Goal: Navigation & Orientation: Understand site structure

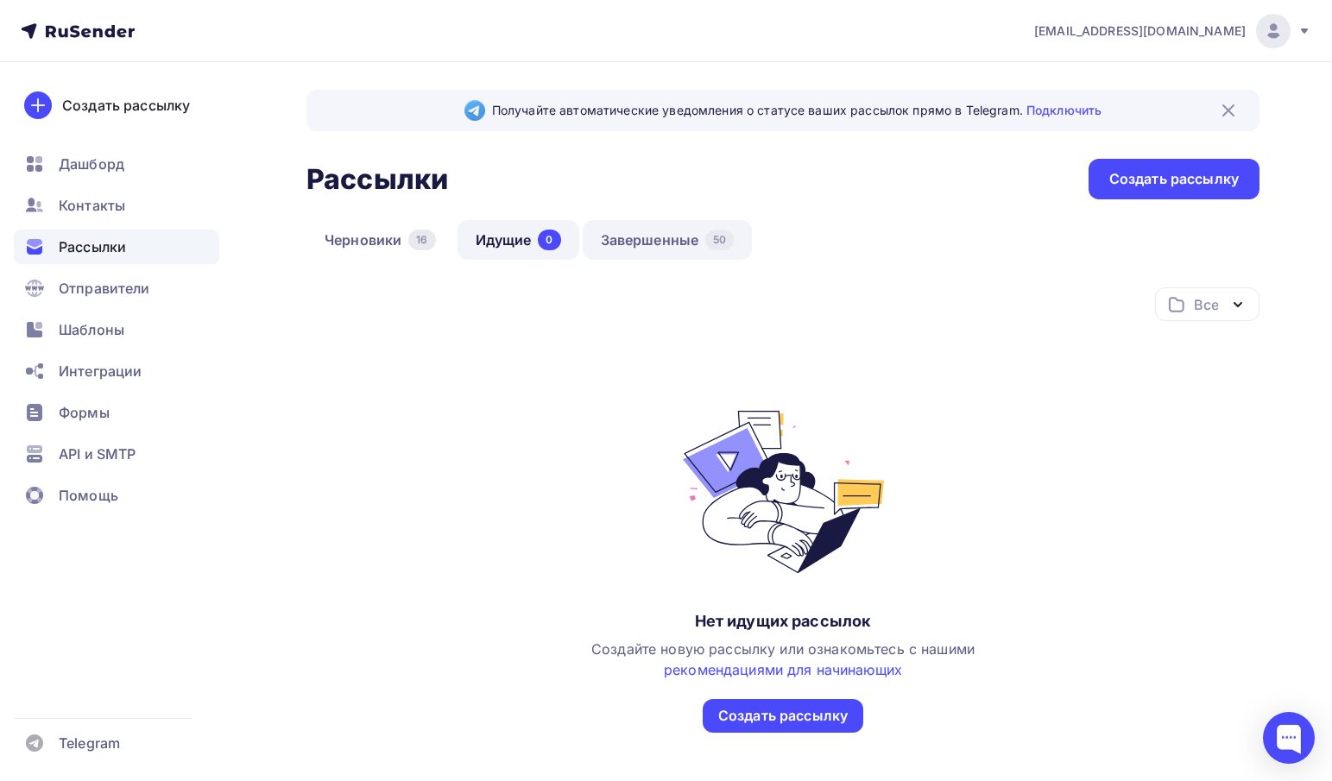
click at [661, 235] on link "Завершенные 50" at bounding box center [668, 240] width 170 height 40
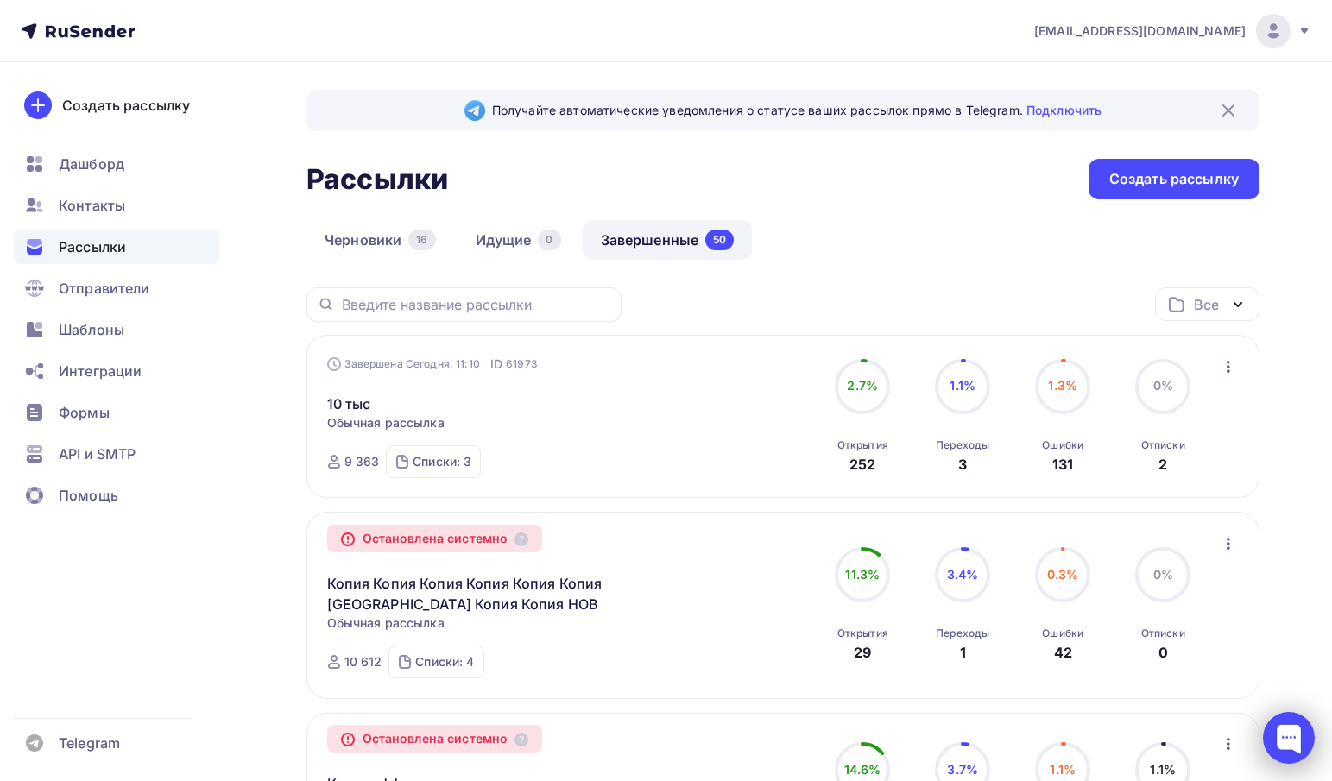
click at [1295, 729] on div at bounding box center [1289, 738] width 52 height 52
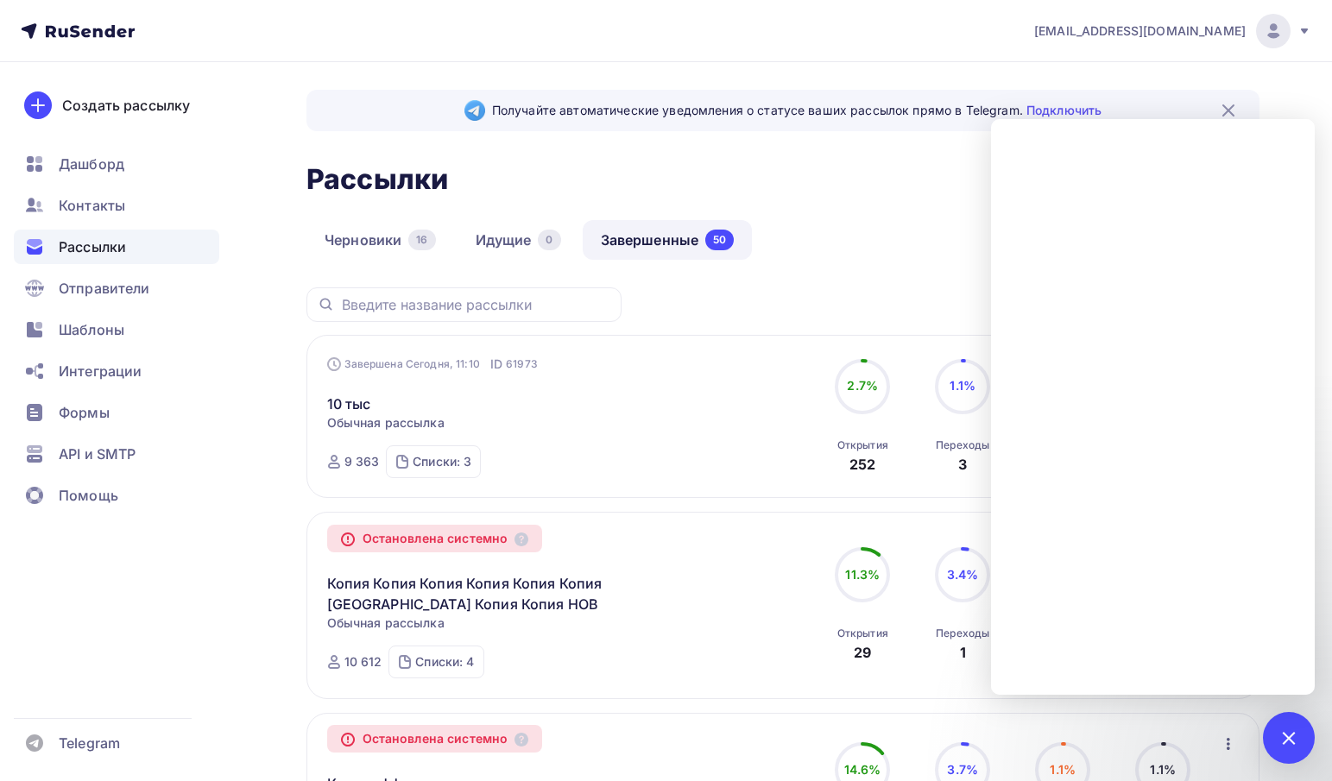
click at [815, 275] on div "Черновики 16 Идущие 0 Завершенные 50" at bounding box center [783, 253] width 953 height 67
click at [108, 207] on span "Контакты" at bounding box center [92, 205] width 66 height 21
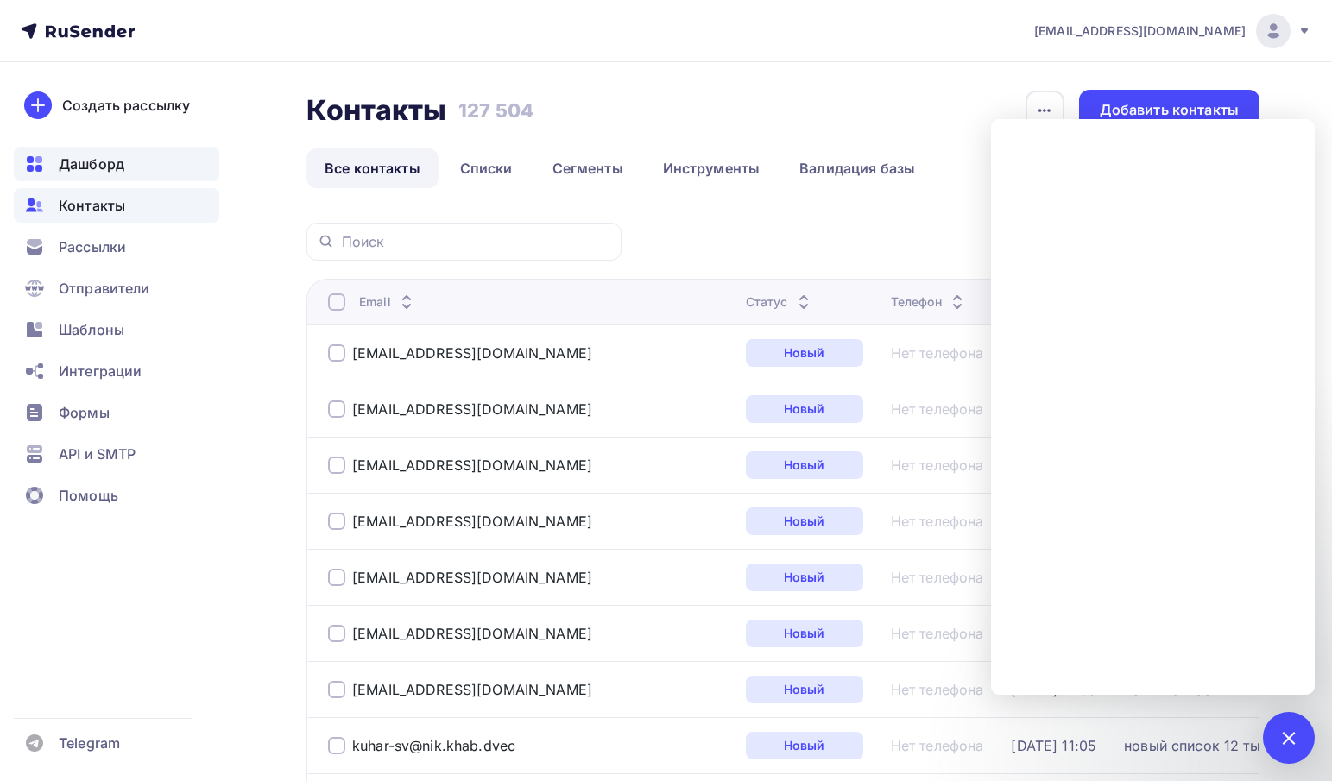
click at [112, 164] on span "Дашборд" at bounding box center [92, 164] width 66 height 21
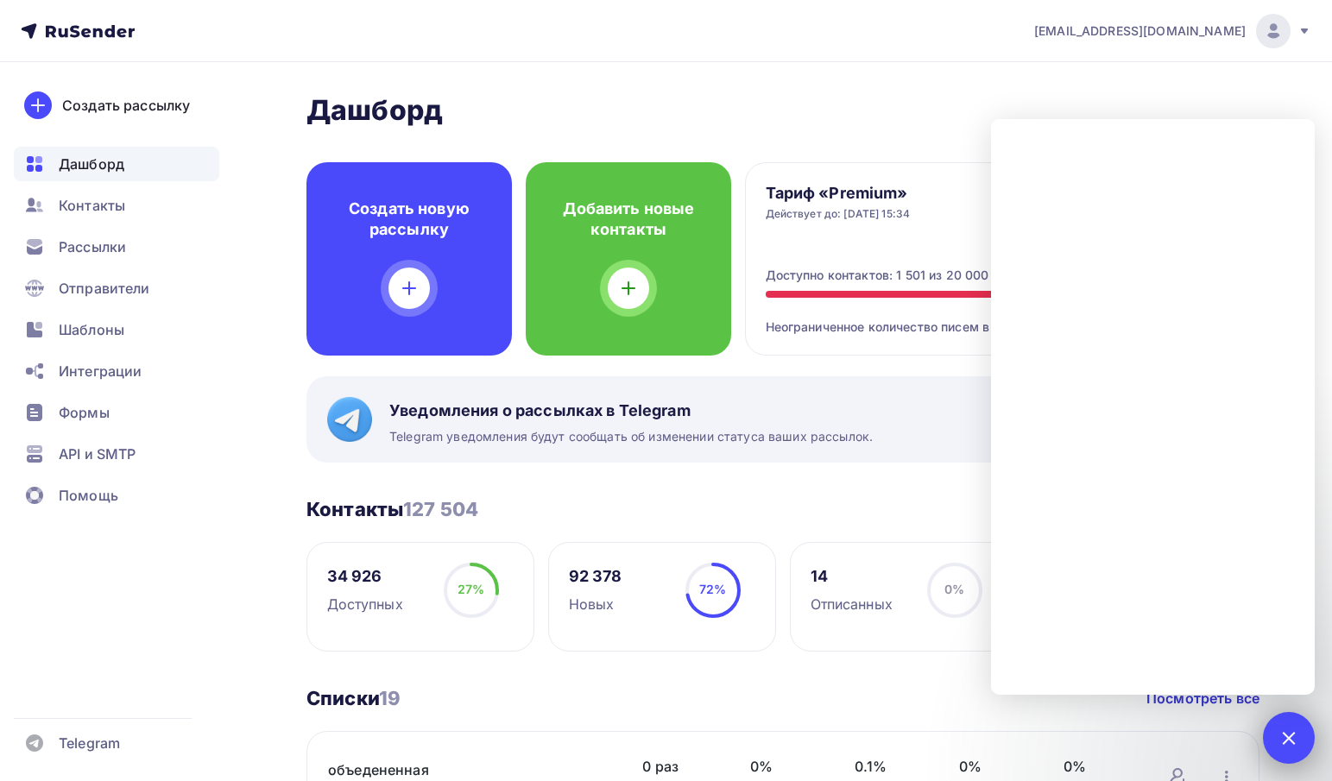
click at [1290, 743] on div at bounding box center [1288, 737] width 23 height 23
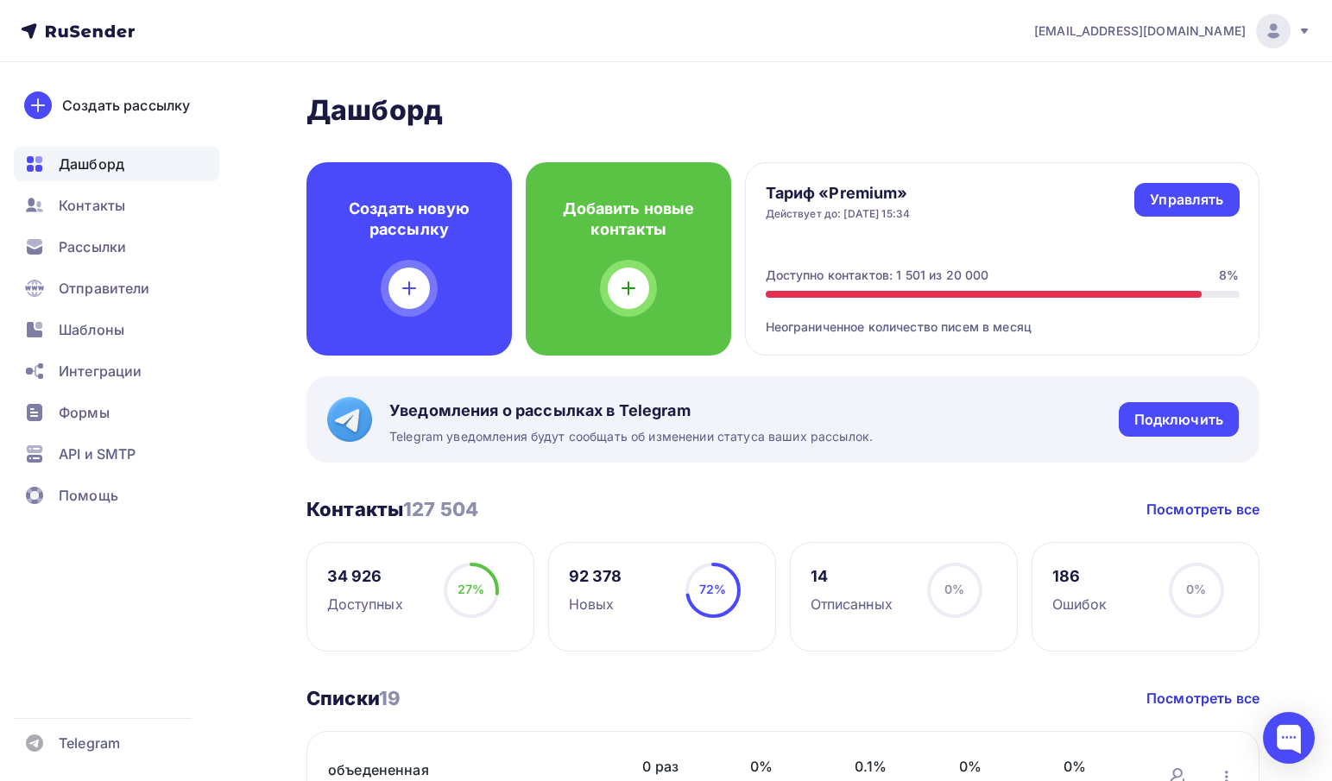
click at [970, 294] on div at bounding box center [984, 294] width 436 height 7
click at [474, 580] on circle at bounding box center [472, 591] width 52 height 52
click at [145, 288] on span "Отправители" at bounding box center [105, 288] width 92 height 21
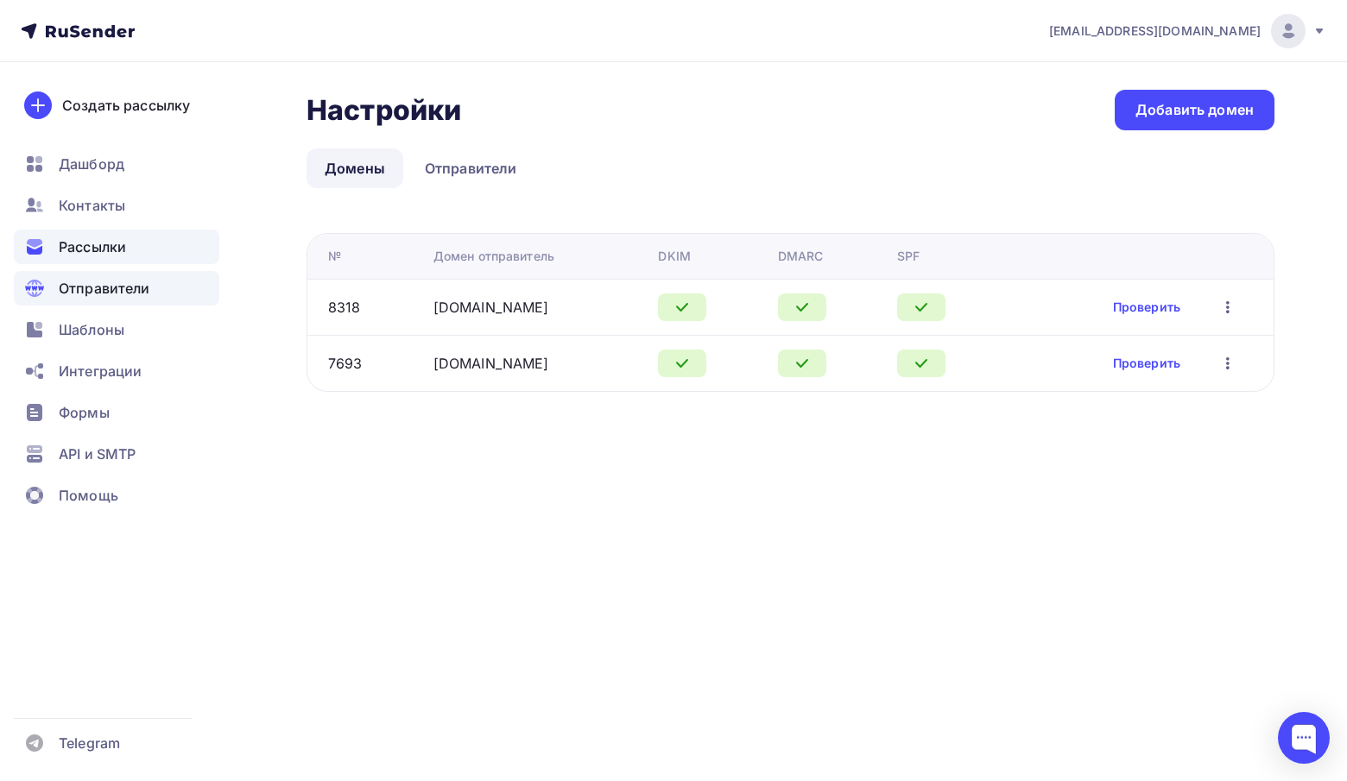
click at [119, 250] on span "Рассылки" at bounding box center [92, 247] width 67 height 21
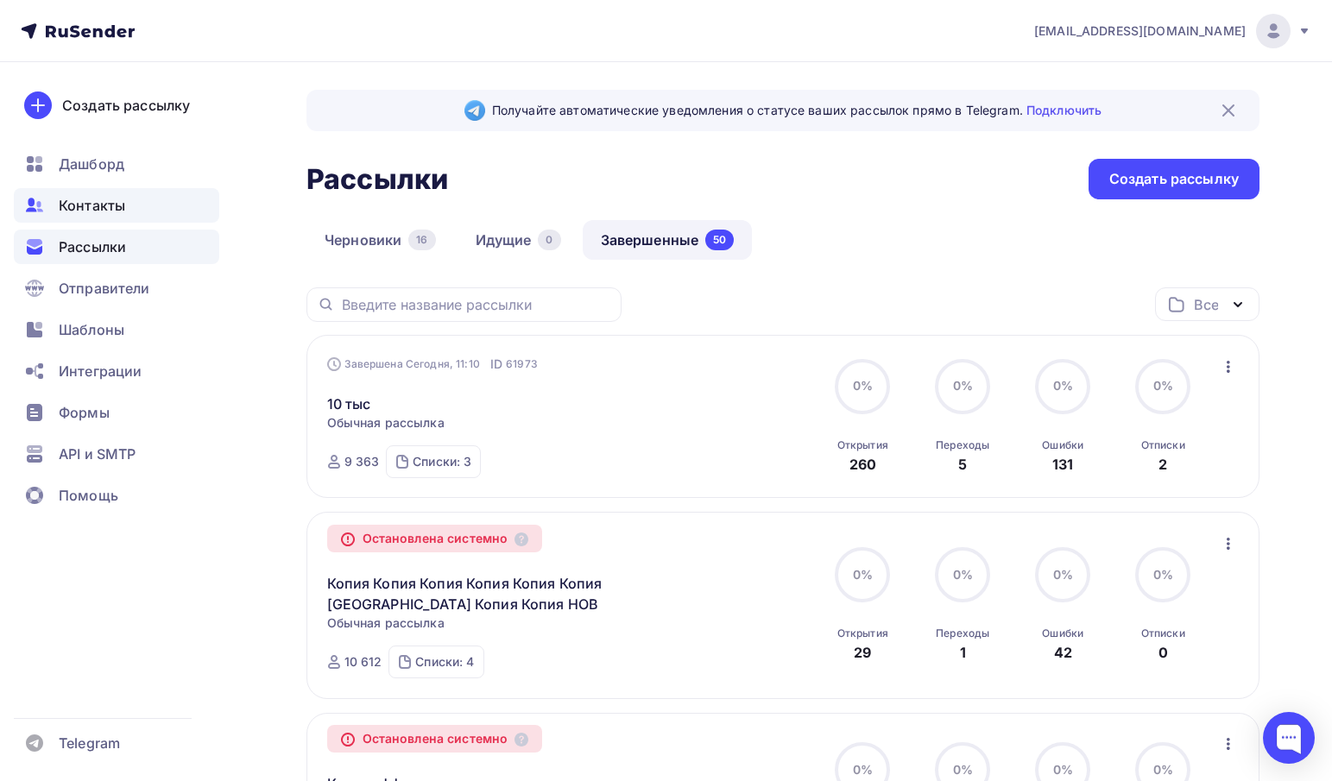
click at [101, 210] on span "Контакты" at bounding box center [92, 205] width 66 height 21
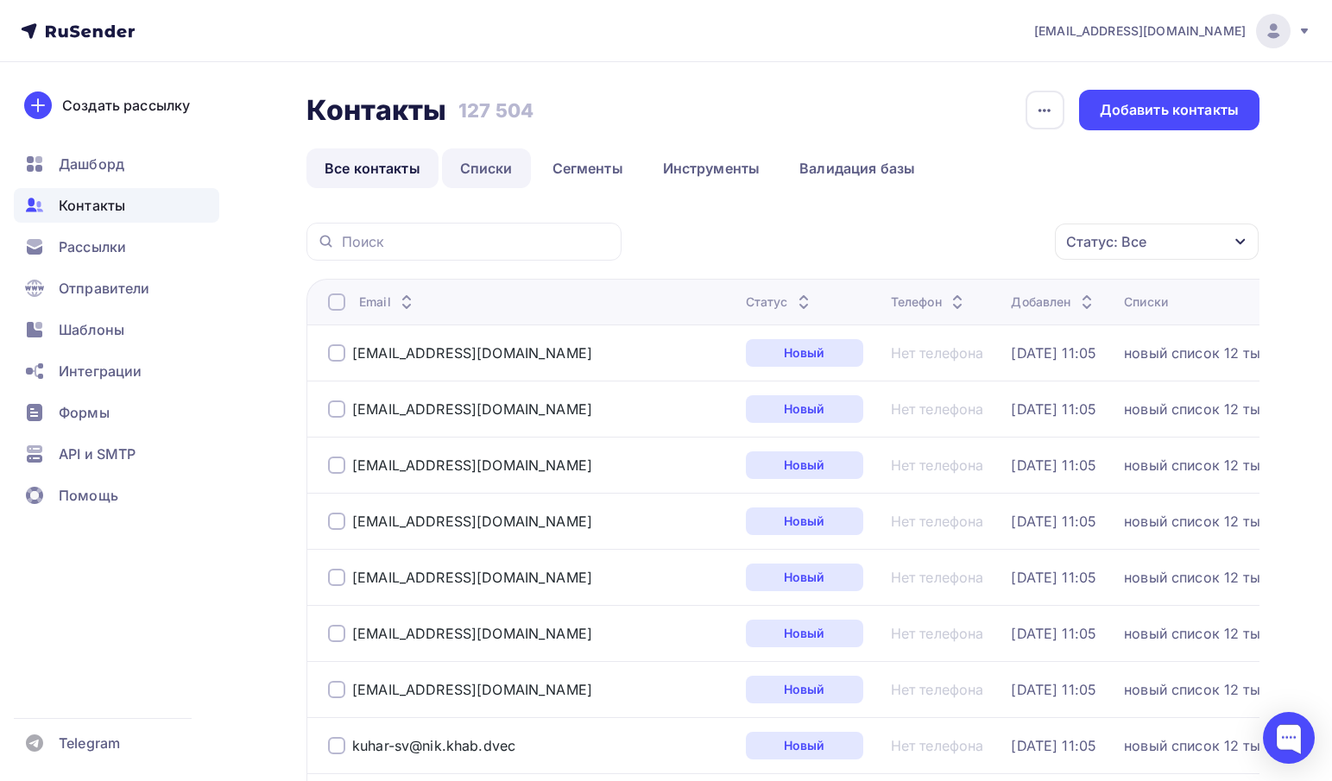
click at [490, 162] on link "Списки" at bounding box center [486, 169] width 89 height 40
